Goal: Task Accomplishment & Management: Use online tool/utility

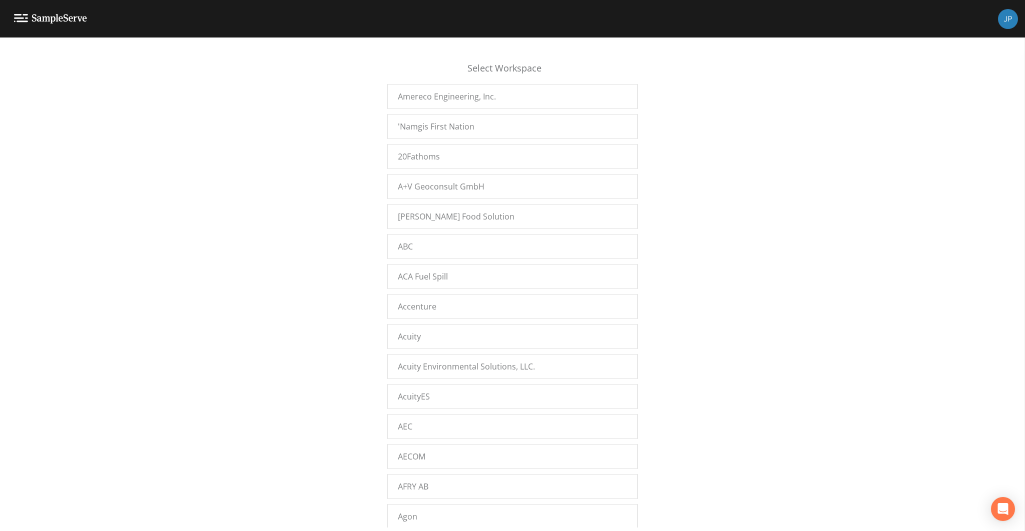
click at [252, 235] on div "Select Workspace Amereco Engineering, Inc. 'Namgis First Nation 20Fathoms A+V G…" at bounding box center [512, 287] width 1025 height 481
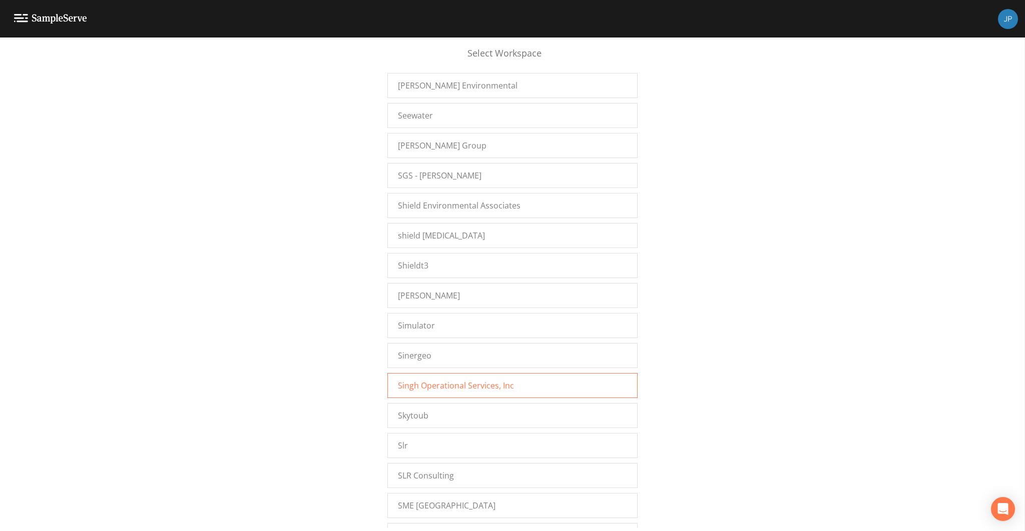
click at [417, 380] on span "Singh Operational Services, Inc" at bounding box center [456, 386] width 116 height 12
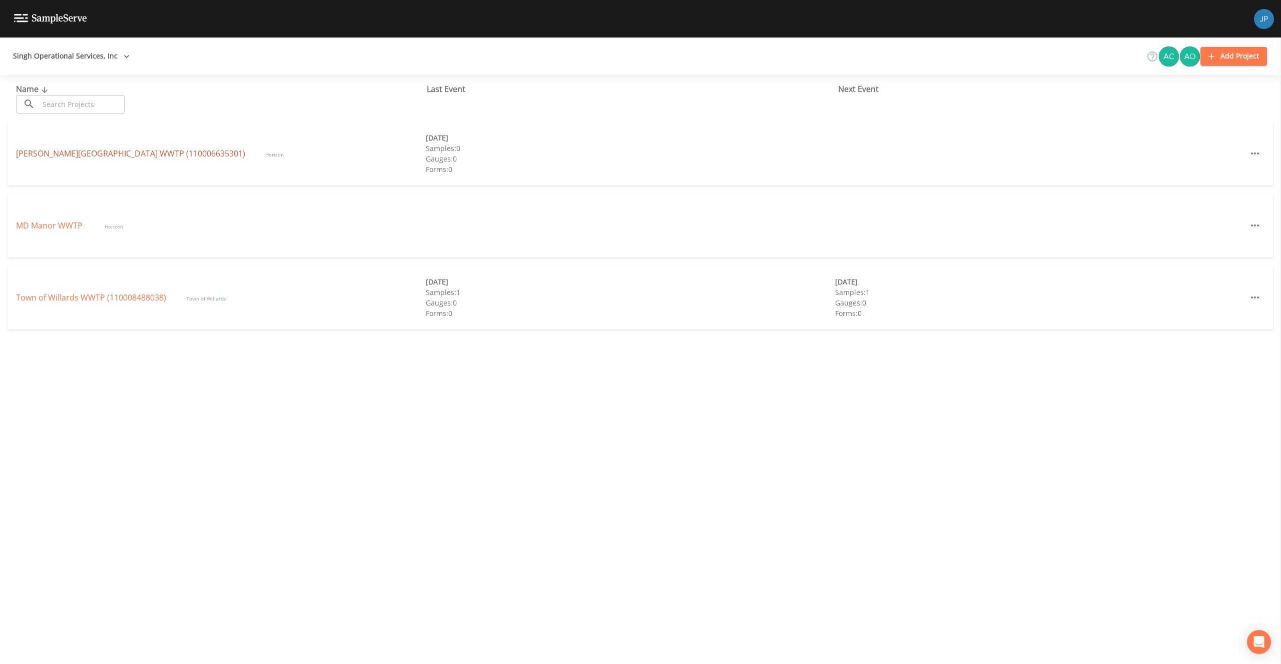
click at [73, 153] on link "[PERSON_NAME][GEOGRAPHIC_DATA] (110006635301)" at bounding box center [130, 153] width 229 height 11
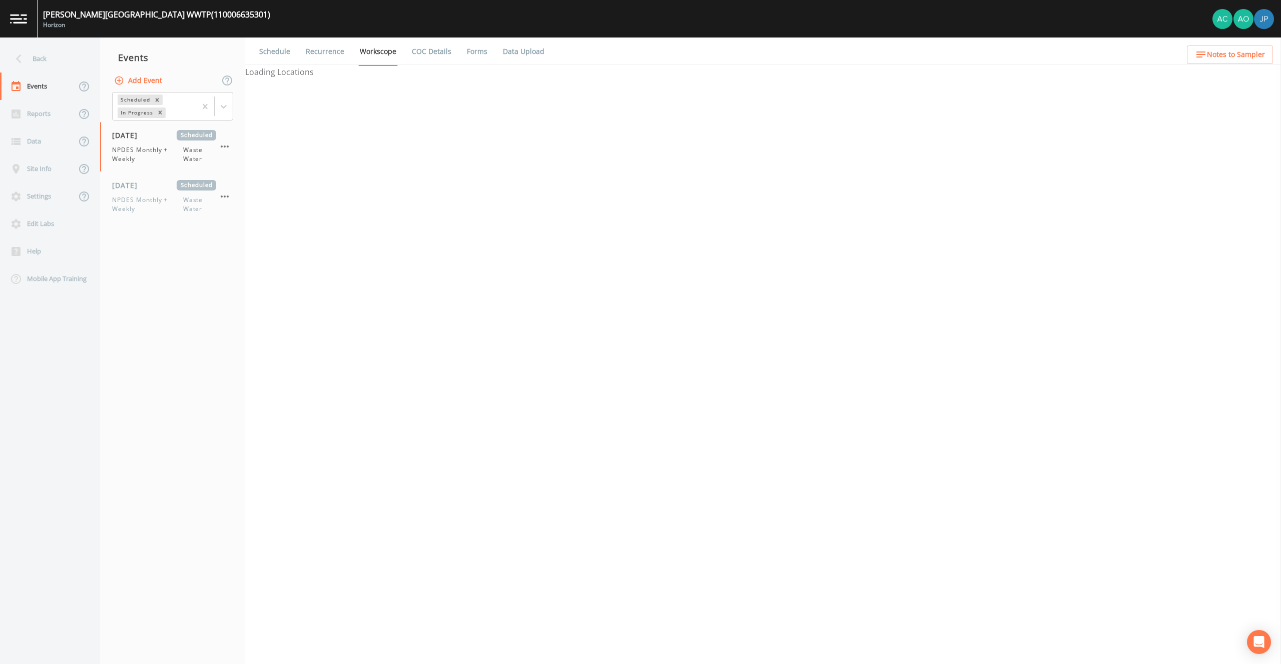
select select "b6a3c313-748b-4795-a028-792ad310bd60"
select select "092b3f94-5697-4c94-9891-da161916fdbb"
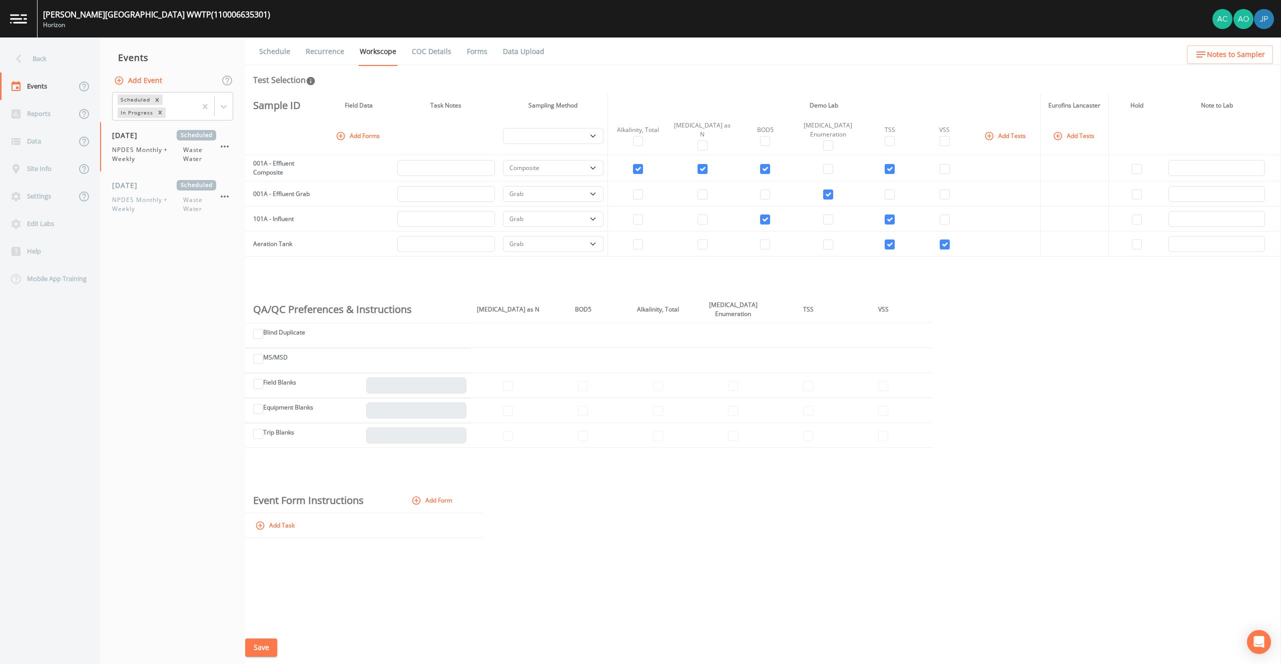
click at [203, 360] on nav "Events Add Event Scheduled In Progress 08/05/2025 Scheduled NPDES Monthly + Wee…" at bounding box center [172, 351] width 145 height 627
click at [42, 55] on div "Back" at bounding box center [45, 59] width 90 height 28
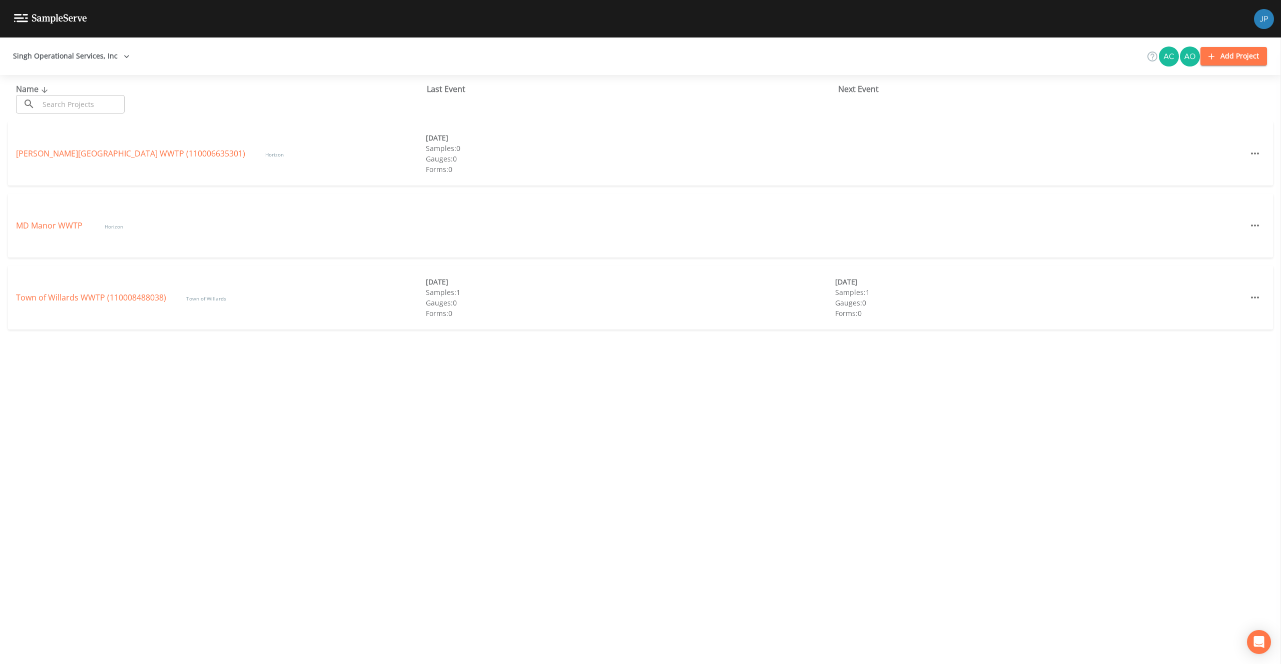
click at [88, 289] on div "Town of Willards WWTP (110008488038) Town of Willards 08/12/2025 Samples: 1 Gau…" at bounding box center [640, 298] width 1265 height 64
click at [86, 297] on link "Town of Willards WWTP (110008488038)" at bounding box center [91, 297] width 150 height 11
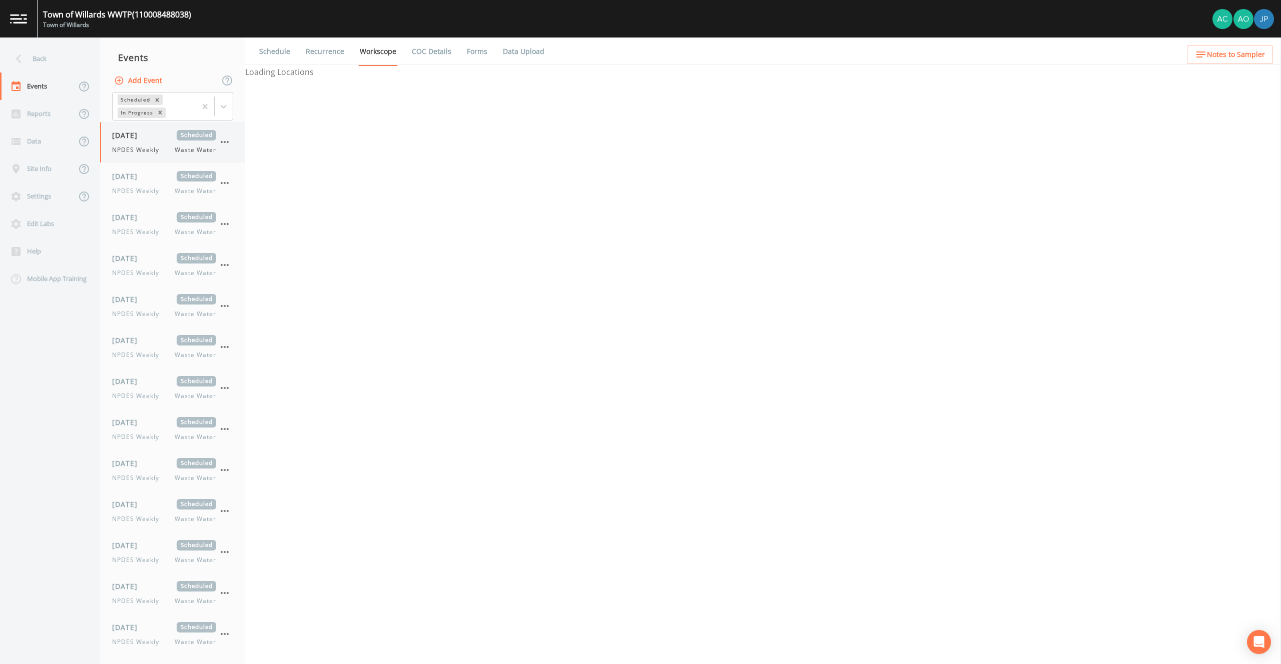
select select "b6a3c313-748b-4795-a028-792ad310bd60"
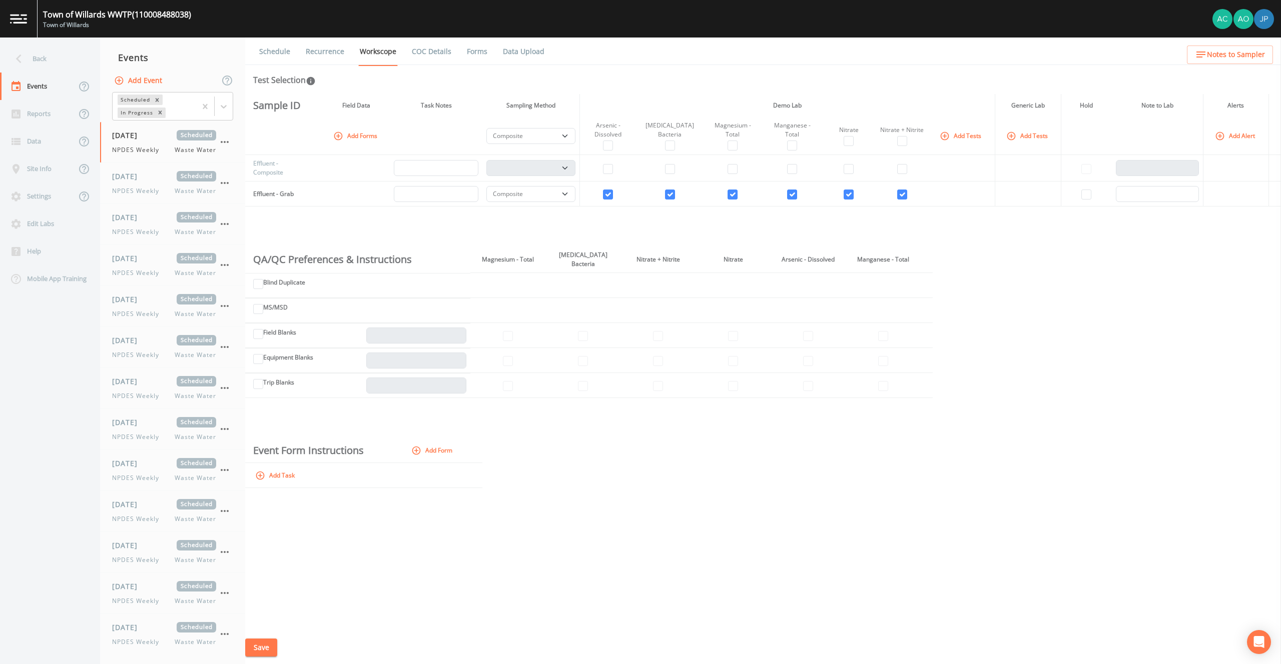
click at [255, 81] on div "Schedule Recurrence Workscope COC Details Forms Data Upload Test Selection Samp…" at bounding box center [763, 351] width 1036 height 627
drag, startPoint x: 256, startPoint y: 80, endPoint x: 308, endPoint y: 79, distance: 51.5
click at [308, 79] on div "Schedule Recurrence Workscope COC Details Forms Data Upload Test Selection Samp…" at bounding box center [763, 351] width 1036 height 627
click at [362, 89] on div "Schedule Recurrence Workscope COC Details Forms Data Upload Test Selection Samp…" at bounding box center [763, 351] width 1036 height 627
click at [1024, 259] on div "Sample ID Field Data Task Notes Sampling Method Demo Lab Generic Lab Hold Note …" at bounding box center [763, 362] width 1036 height 537
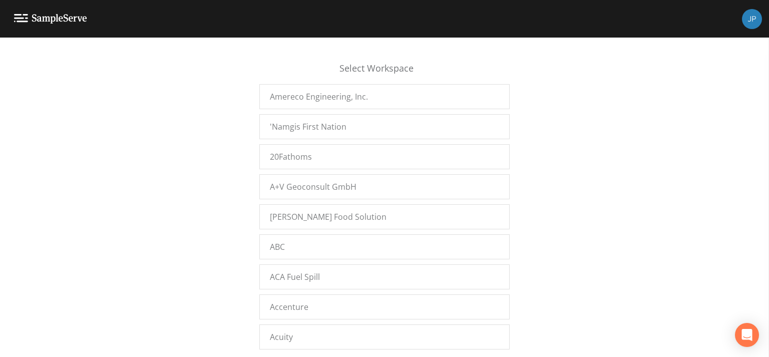
click at [551, 154] on div "Select Workspace Amereco Engineering, Inc. 'Namgis First Nation 20Fathoms A+V G…" at bounding box center [384, 200] width 769 height 307
click at [174, 143] on div "Select Workspace Amereco Engineering, Inc. 'Namgis First Nation 20Fathoms A+V G…" at bounding box center [384, 200] width 769 height 307
